Goal: Transaction & Acquisition: Download file/media

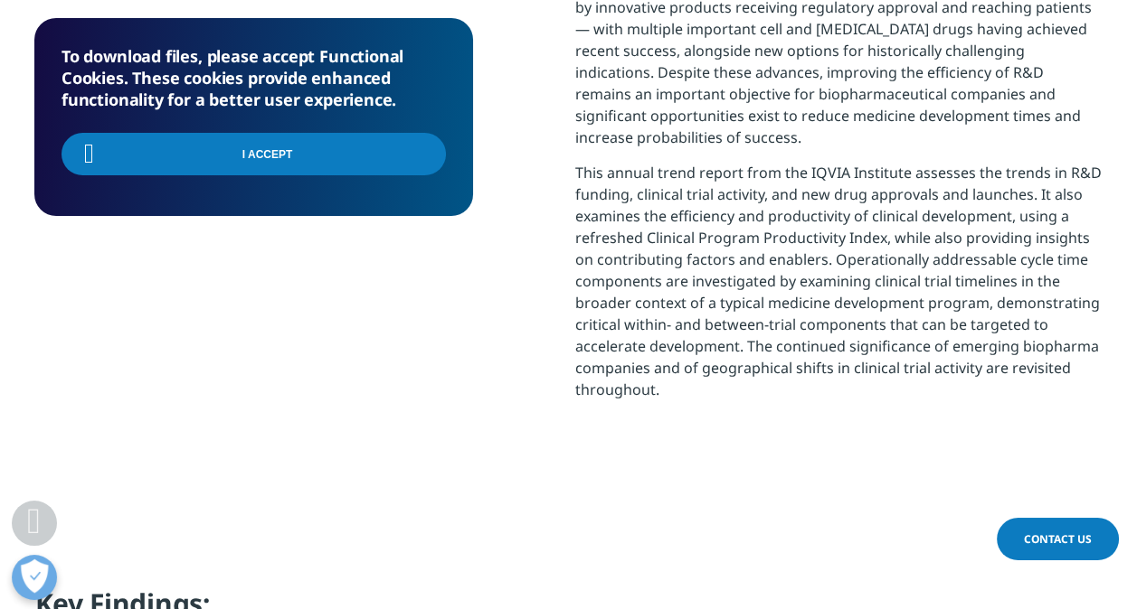
scroll to position [572, 1067]
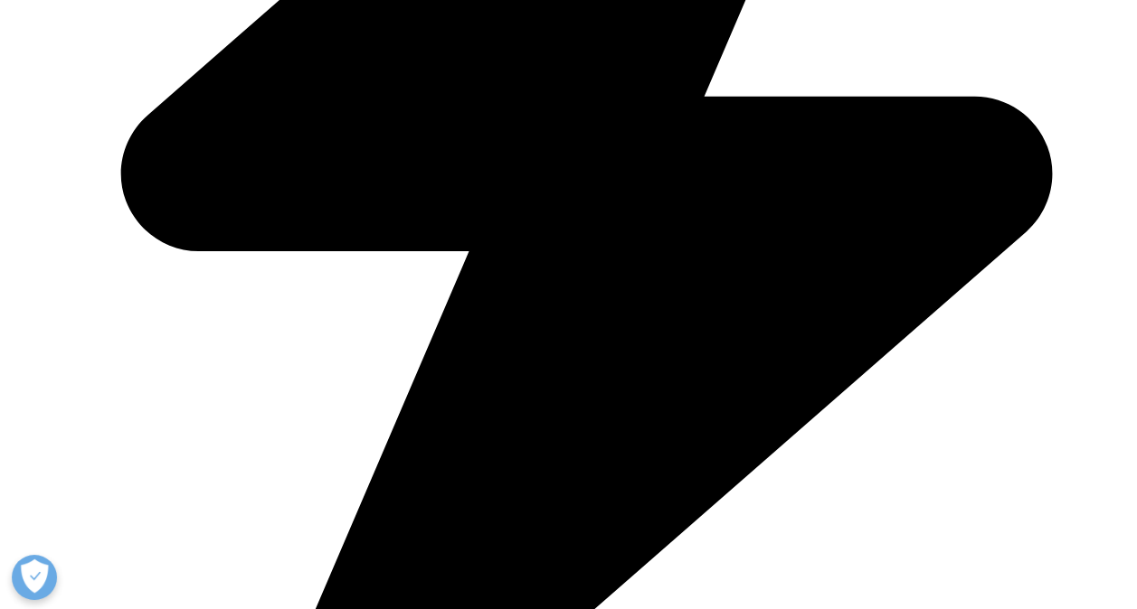
scroll to position [998, 1067]
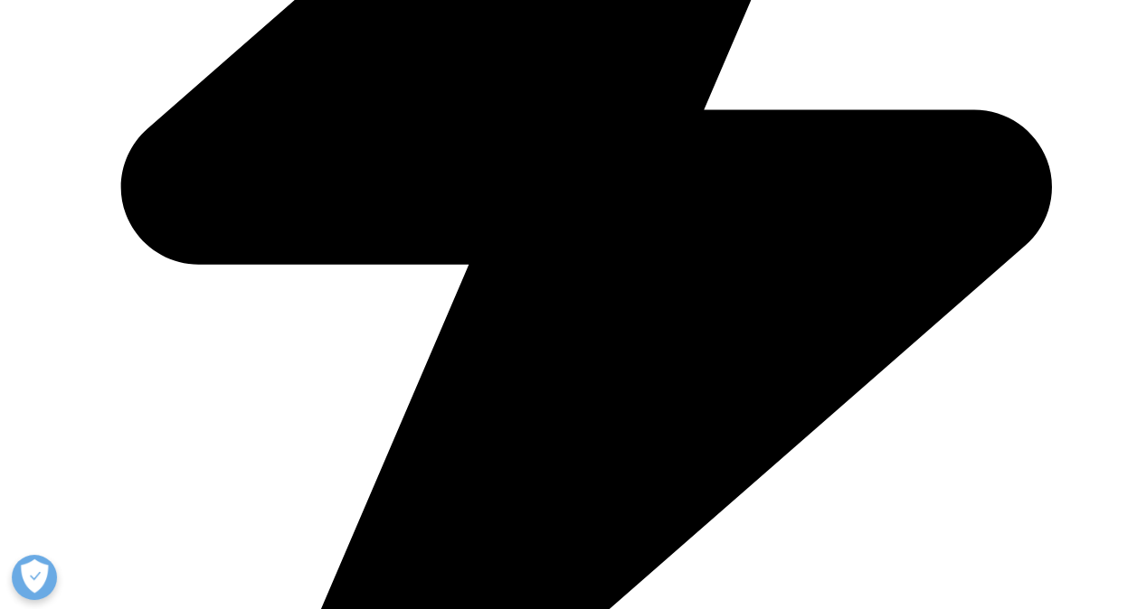
type input "Dinakaran"
type input "Balasubramanian"
type input "dinakarancb@drreddys.com"
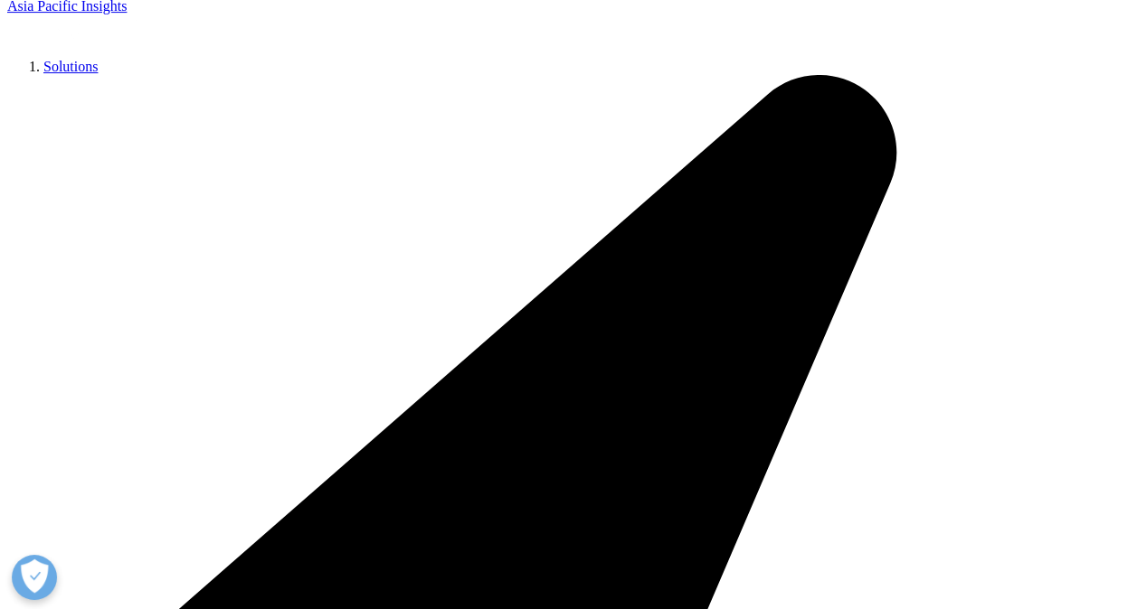
type input "Head Commercial Strategy"
type input "Dr Reddys Laboratories"
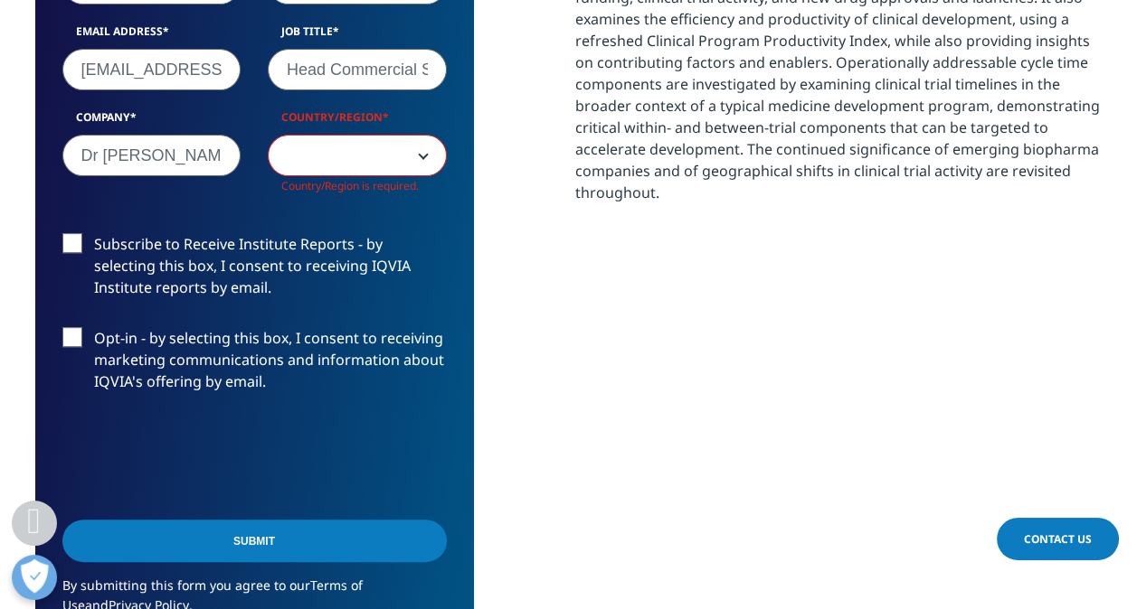
scroll to position [1101, 0]
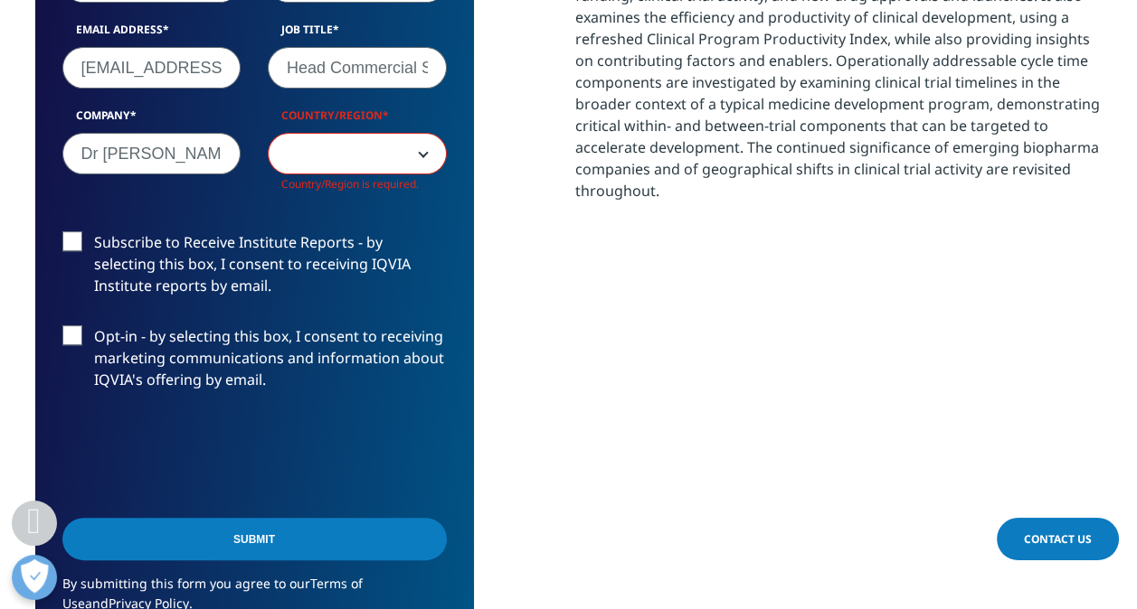
click at [378, 149] on span at bounding box center [357, 155] width 177 height 42
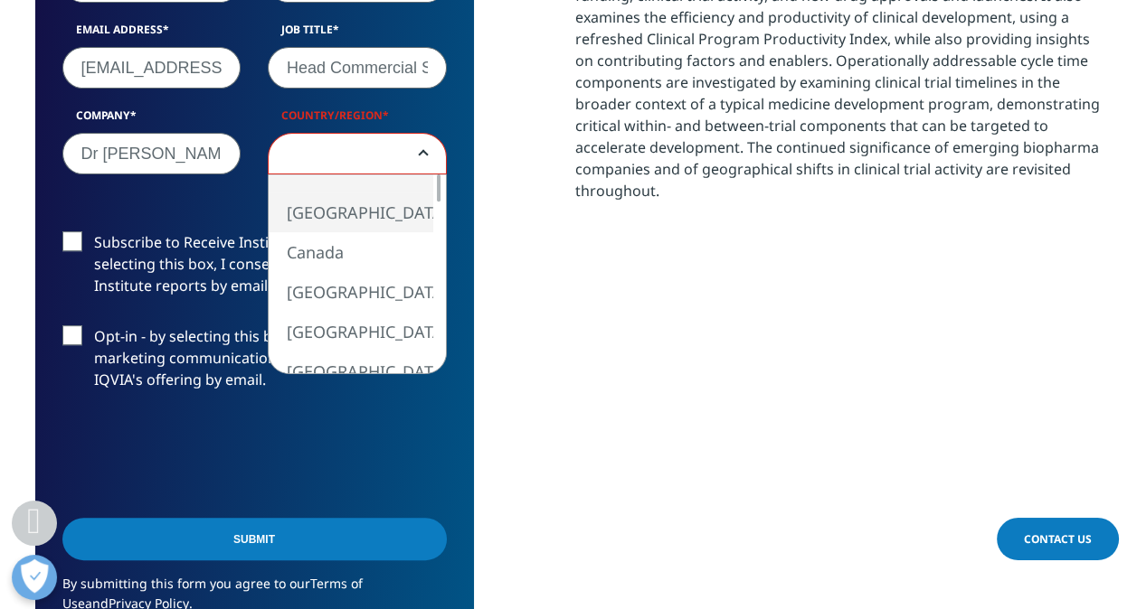
select select "[GEOGRAPHIC_DATA]"
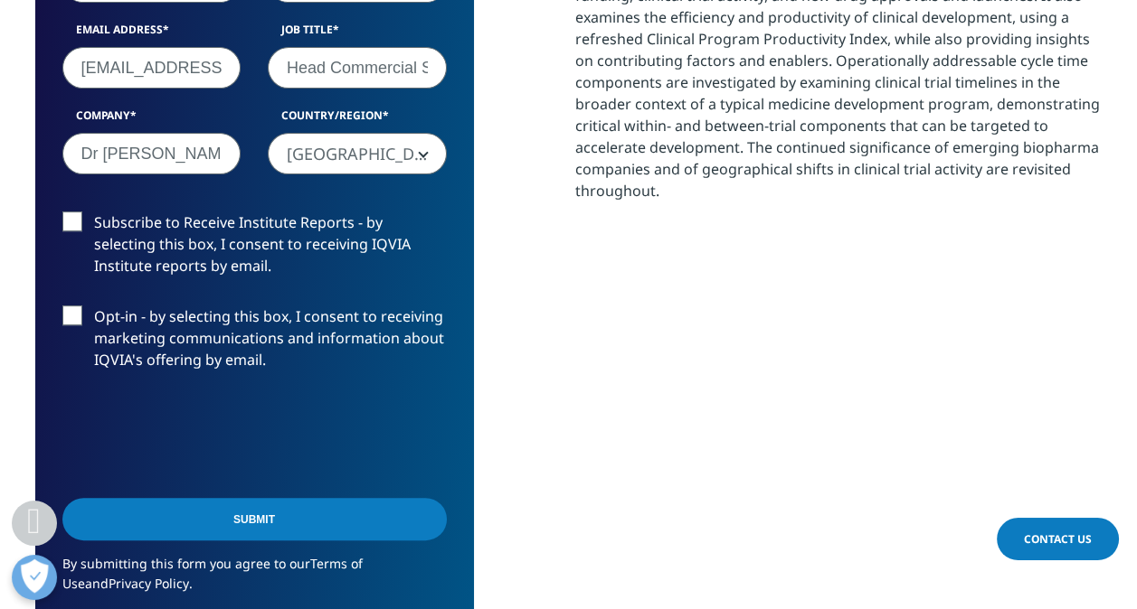
scroll to position [998, 1067]
click at [189, 532] on input "Submit" at bounding box center [254, 519] width 384 height 43
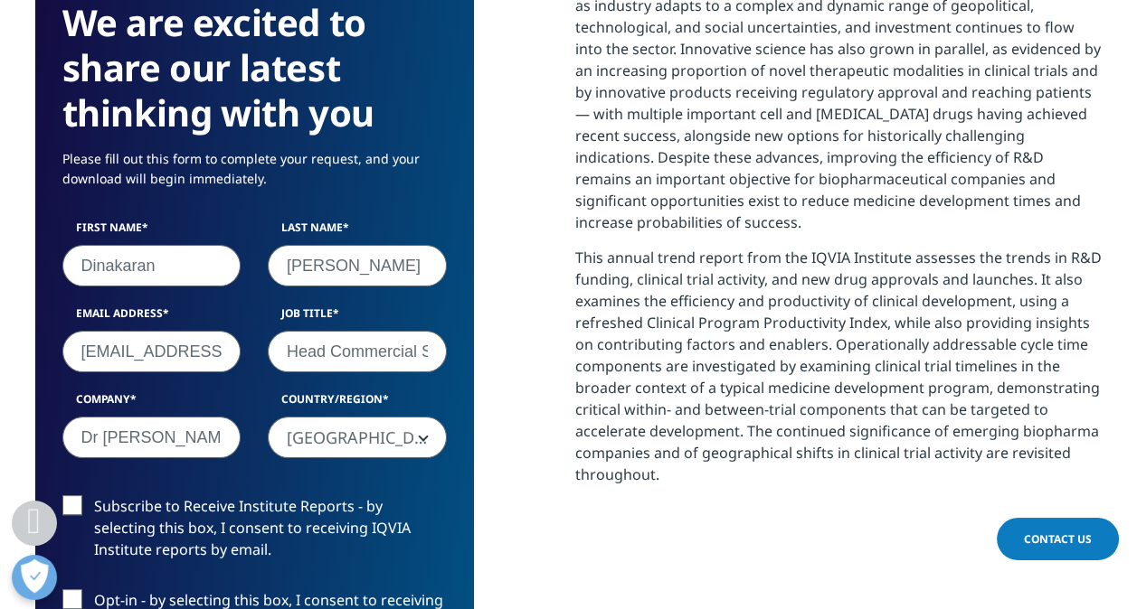
scroll to position [8, 9]
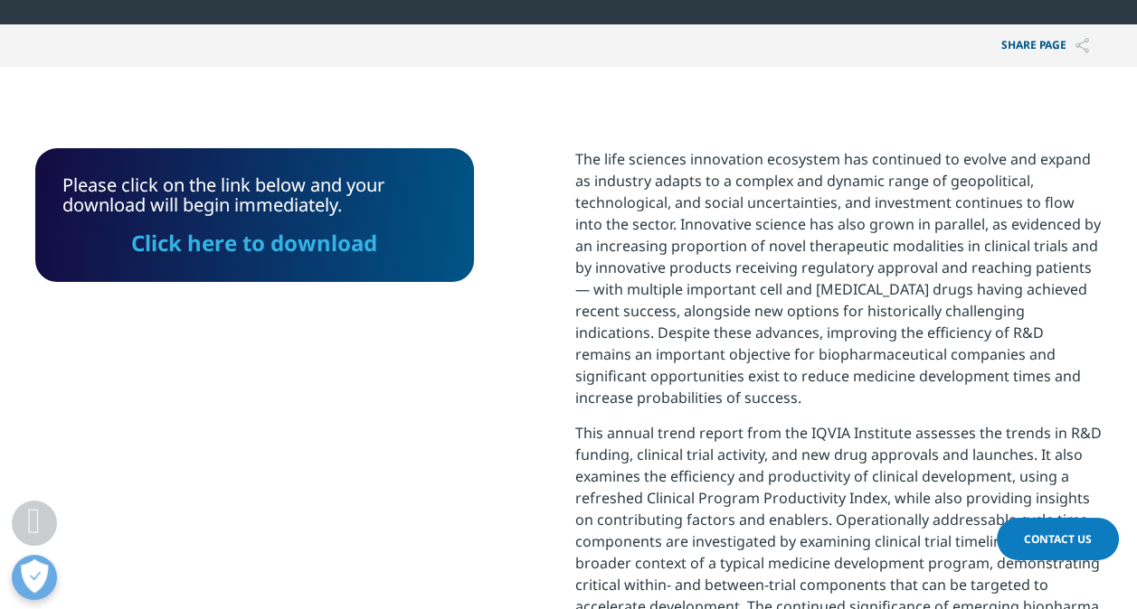
click at [329, 231] on link "Click here to download" at bounding box center [254, 243] width 246 height 30
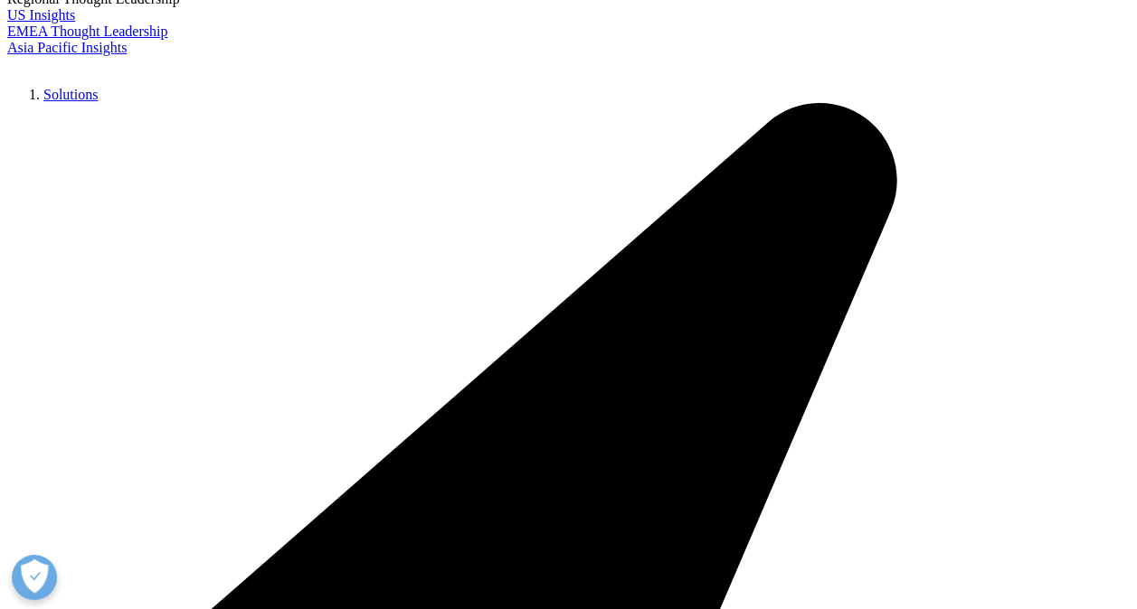
scroll to position [354, 0]
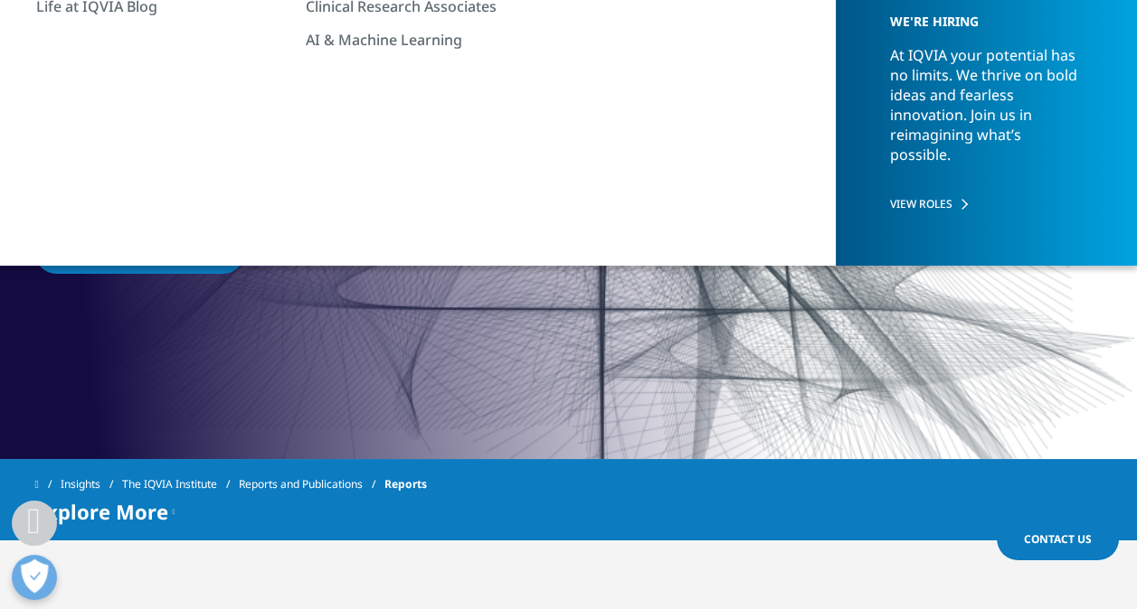
click at [139, 258] on span "Read the featured report" at bounding box center [139, 252] width 155 height 15
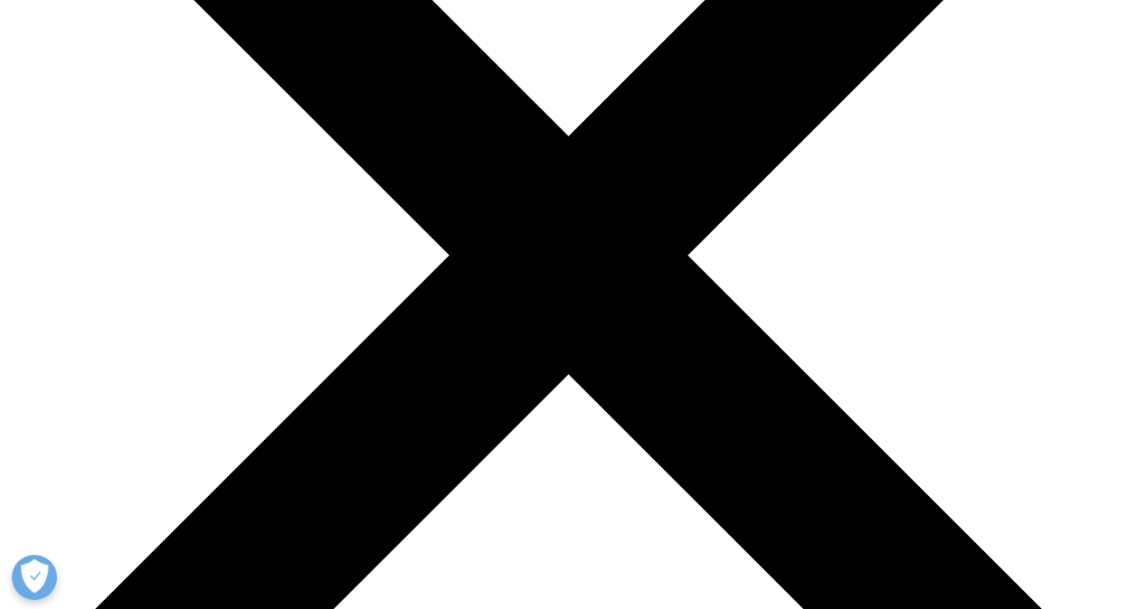
scroll to position [333, 0]
